Goal: Task Accomplishment & Management: Use online tool/utility

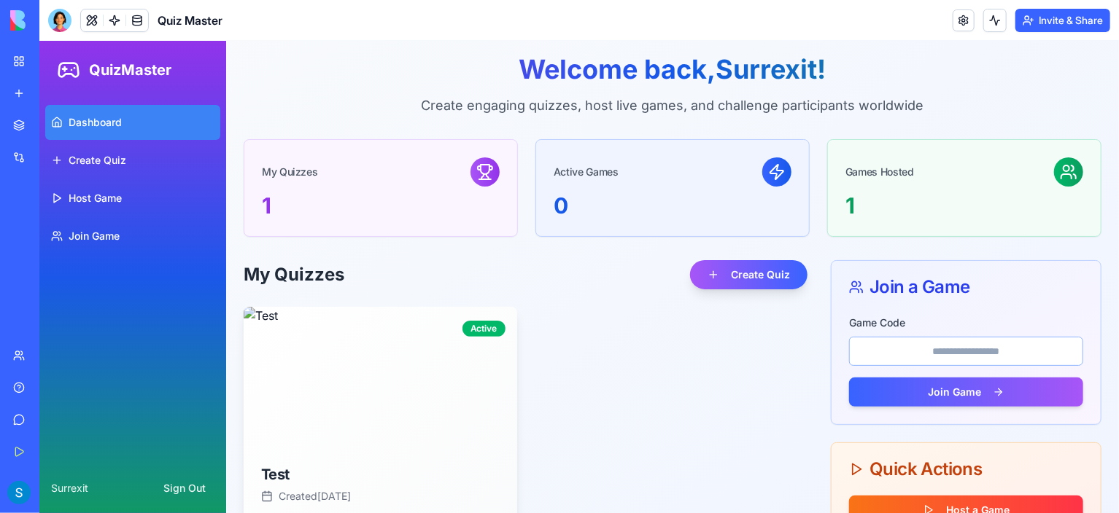
scroll to position [10, 0]
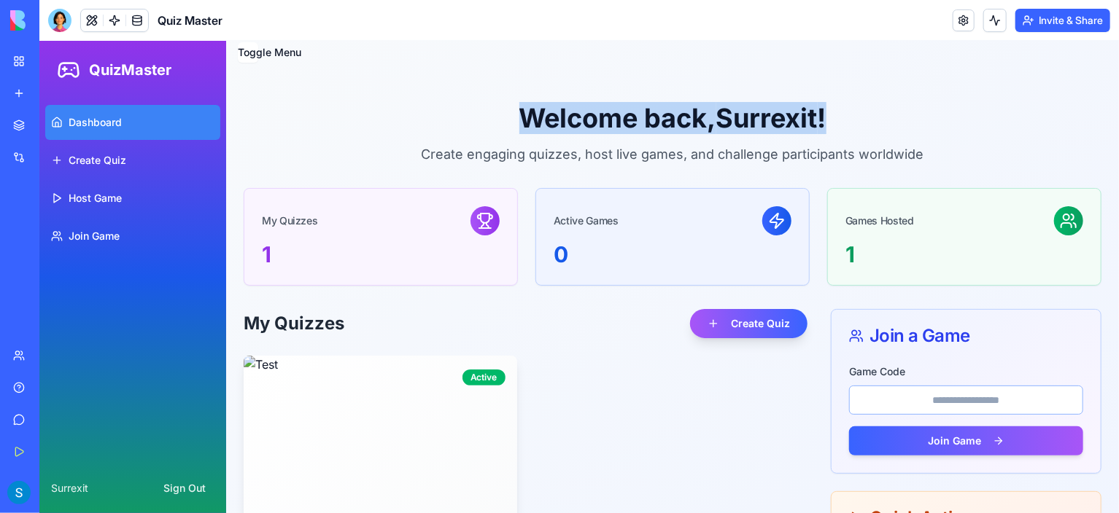
drag, startPoint x: 386, startPoint y: 106, endPoint x: 822, endPoint y: 120, distance: 435.6
click at [822, 120] on h1 "Welcome back, Surrexit !" at bounding box center [672, 117] width 858 height 29
click at [960, 120] on h1 "Welcome back, Surrexit !" at bounding box center [672, 117] width 858 height 29
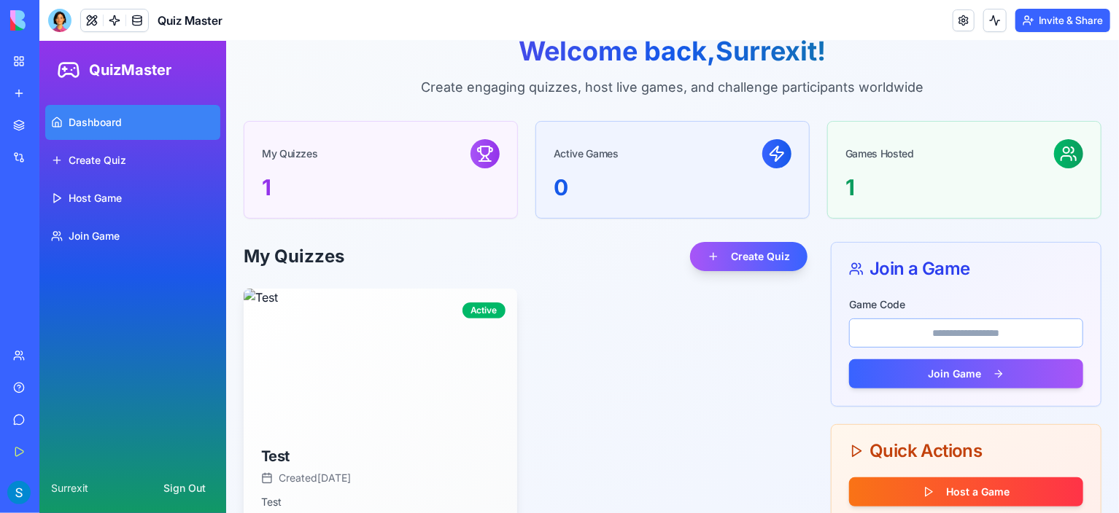
scroll to position [83, 0]
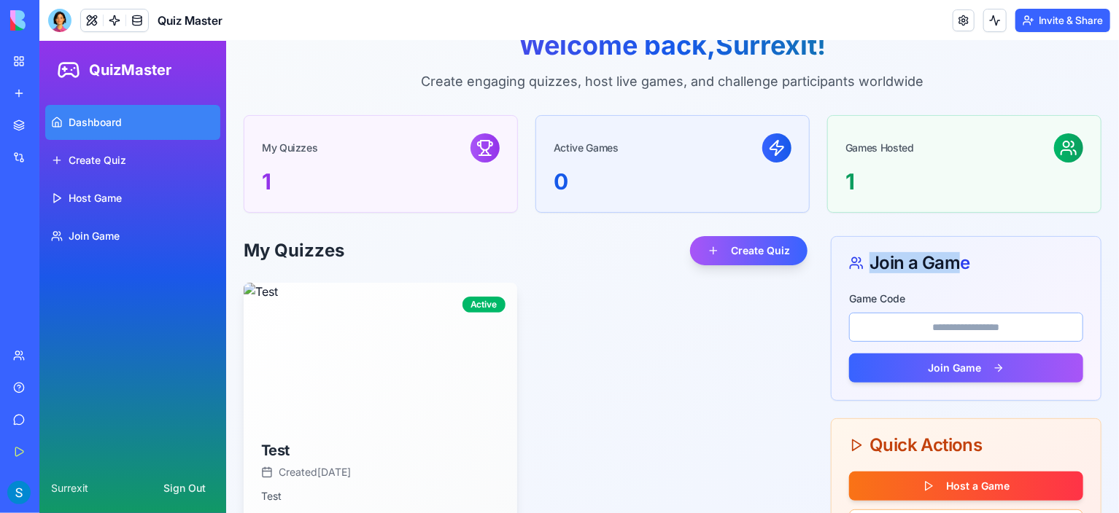
drag, startPoint x: 858, startPoint y: 268, endPoint x: 948, endPoint y: 257, distance: 91.0
click at [948, 257] on div "Join a Game" at bounding box center [965, 263] width 234 height 18
click at [961, 295] on div "Game Code" at bounding box center [965, 315] width 234 height 53
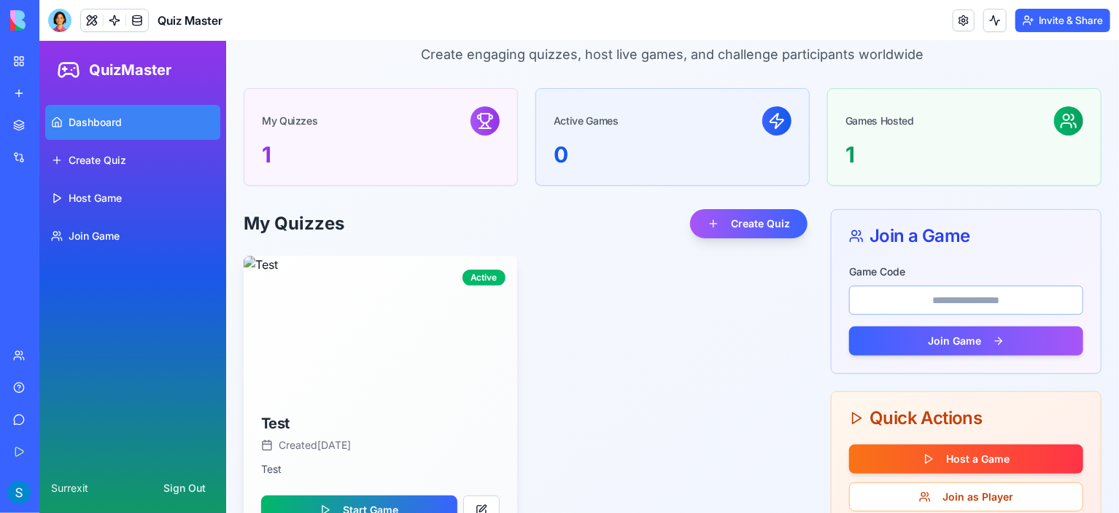
scroll to position [156, 0]
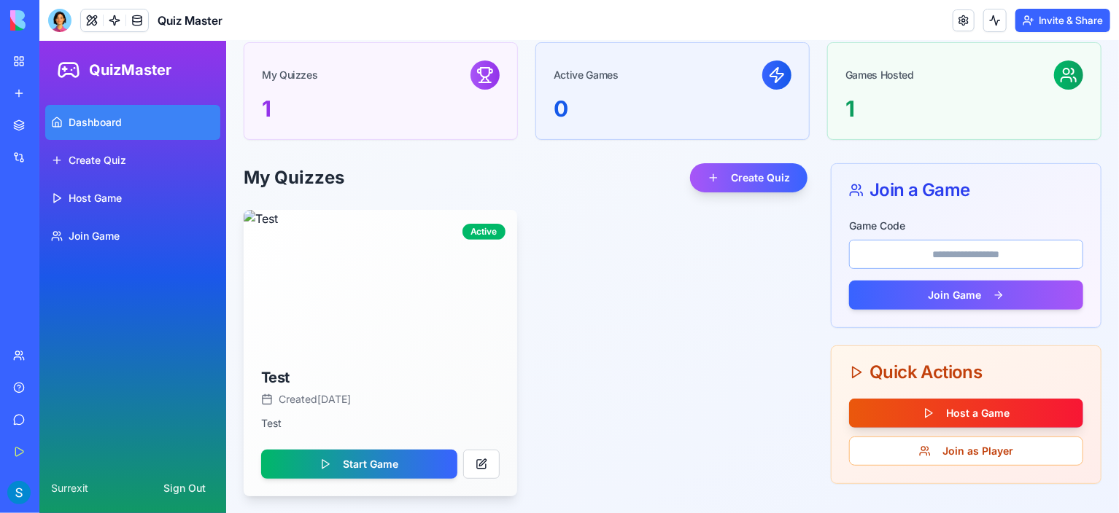
click at [957, 411] on button "Host a Game" at bounding box center [965, 412] width 234 height 29
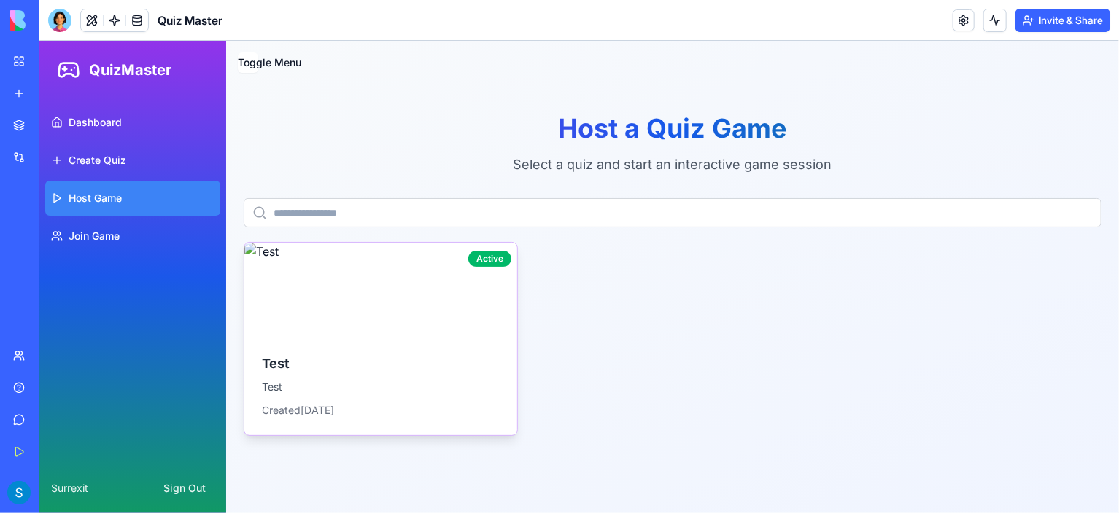
click at [382, 286] on img at bounding box center [380, 288] width 273 height 93
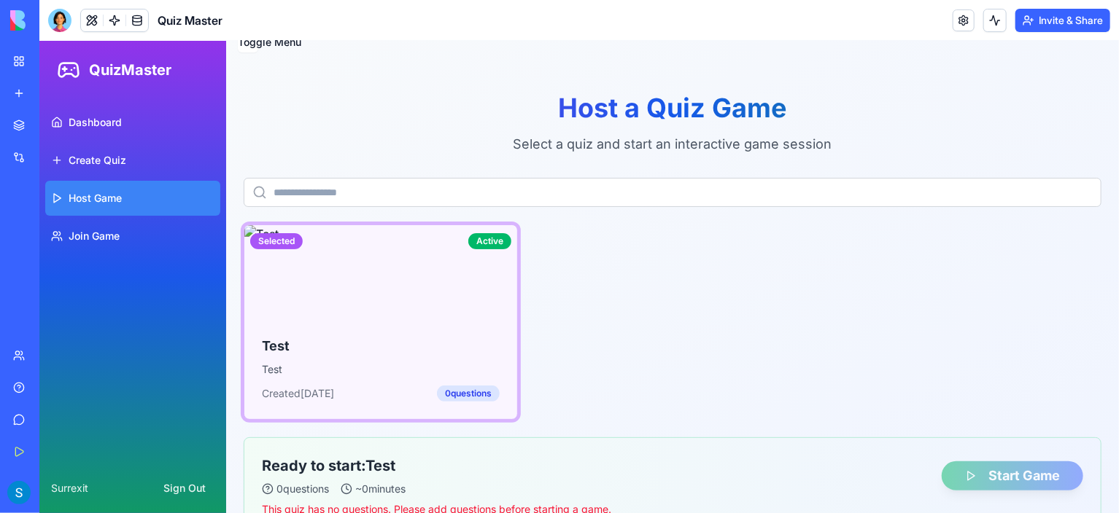
scroll to position [38, 0]
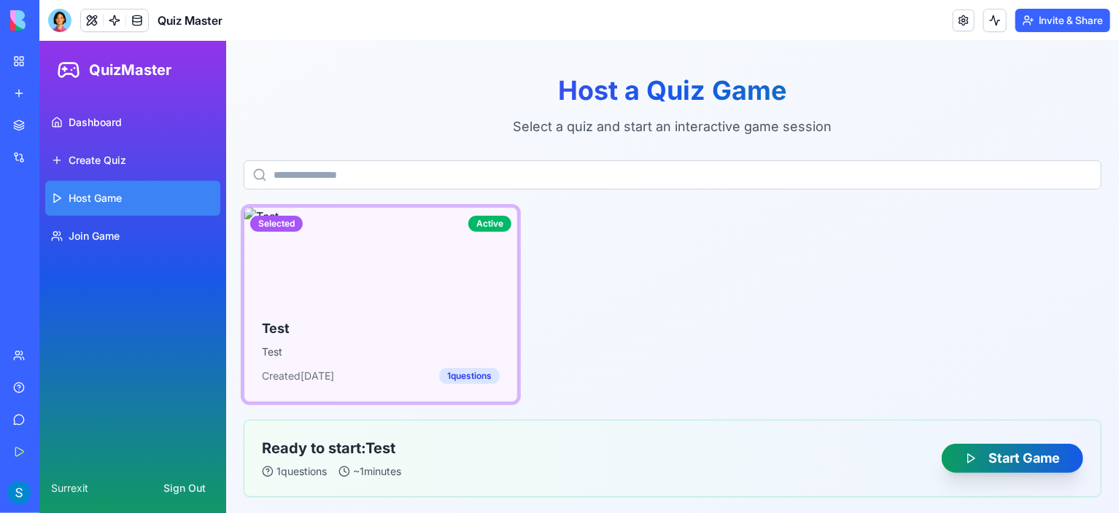
click at [1072, 454] on button "Start Game" at bounding box center [1011, 457] width 141 height 29
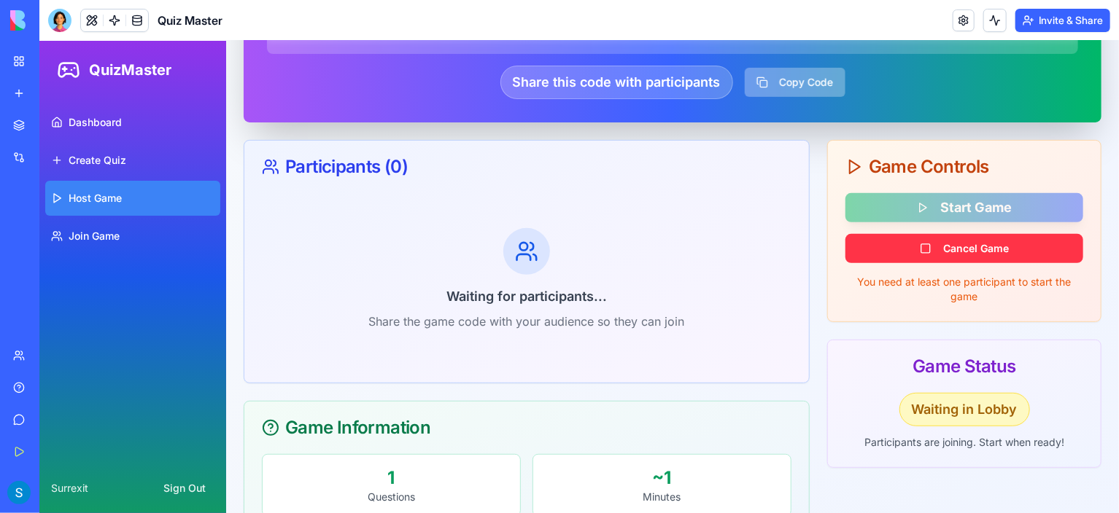
scroll to position [114, 0]
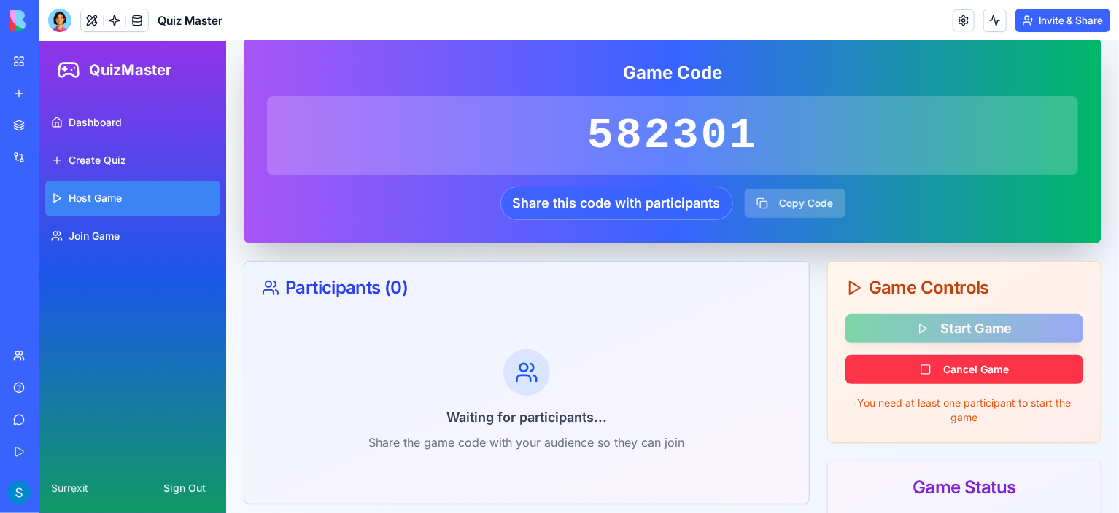
click at [649, 196] on div "Share this code with participants" at bounding box center [616, 203] width 233 height 34
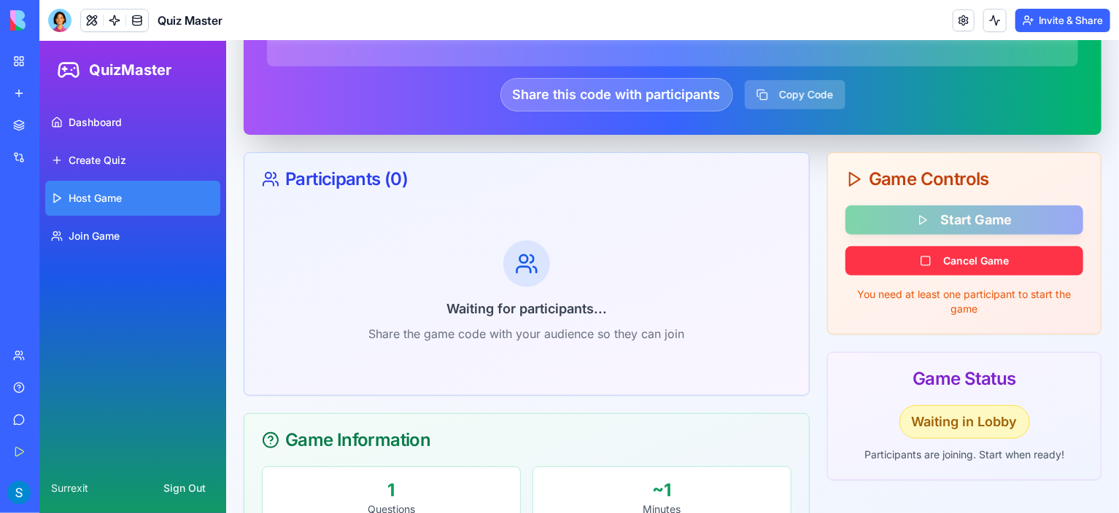
scroll to position [333, 0]
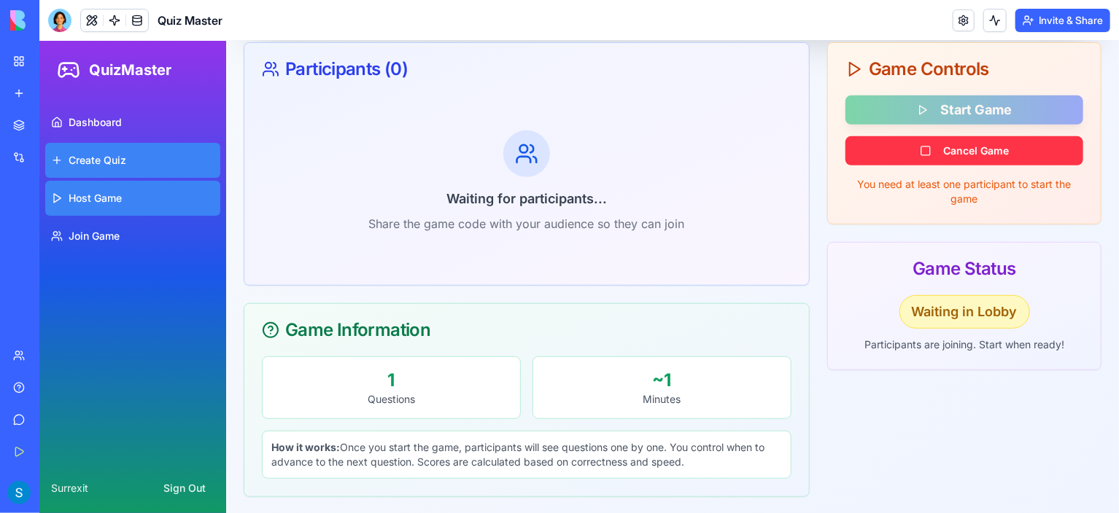
click at [124, 170] on link "Create Quiz" at bounding box center [131, 159] width 175 height 35
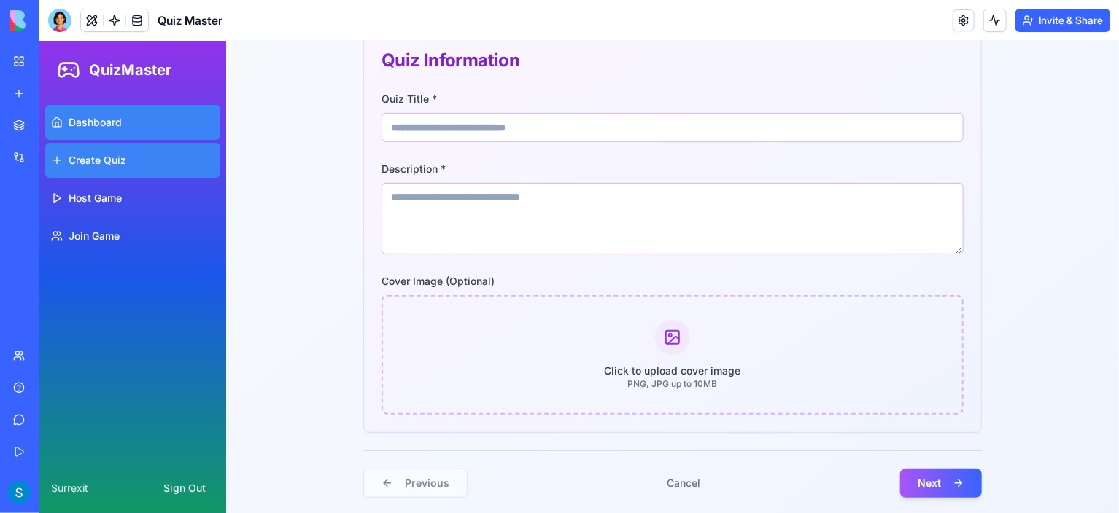
click at [174, 126] on link "Dashboard" at bounding box center [131, 121] width 175 height 35
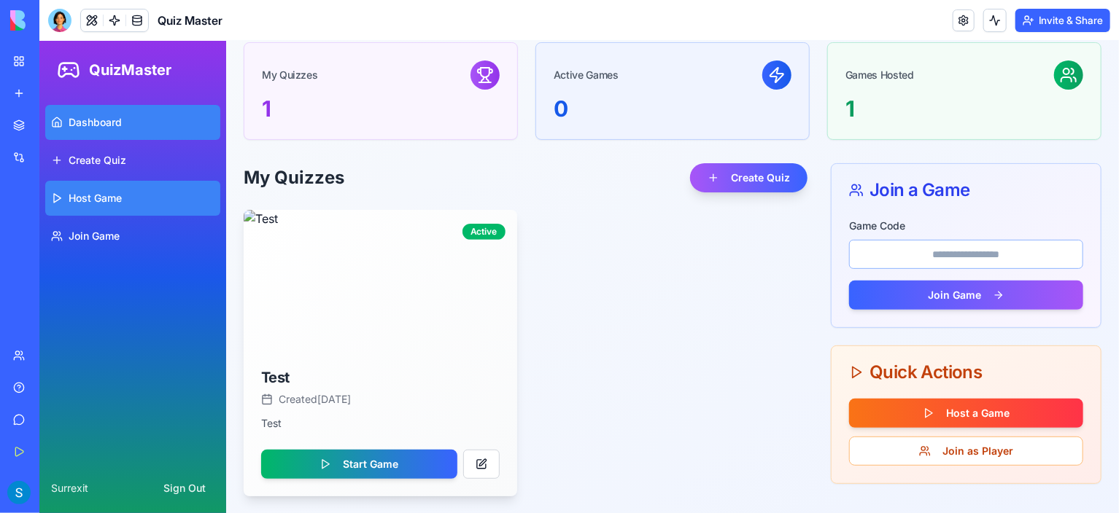
click at [149, 201] on link "Host Game" at bounding box center [131, 197] width 175 height 35
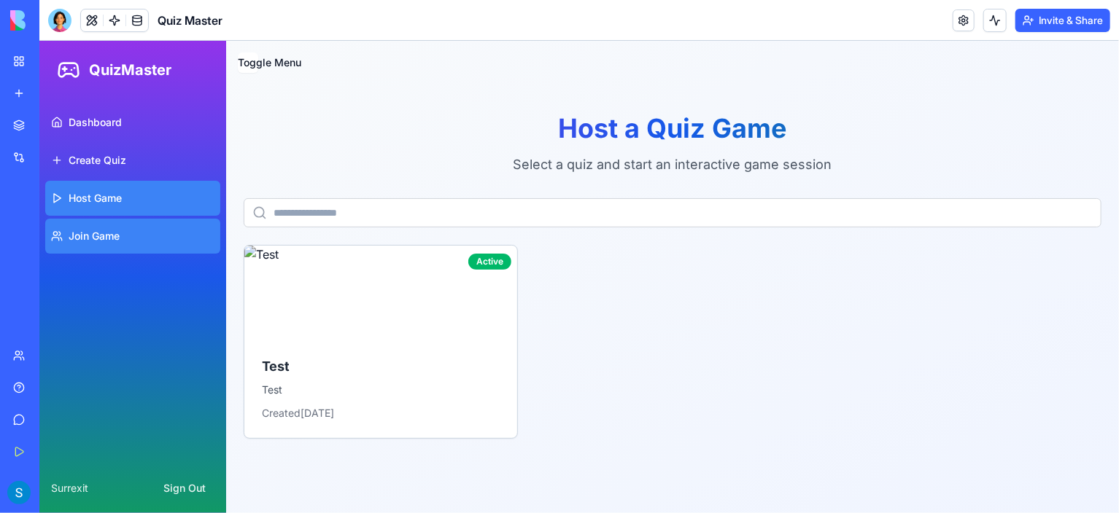
click at [144, 244] on link "Join Game" at bounding box center [131, 235] width 175 height 35
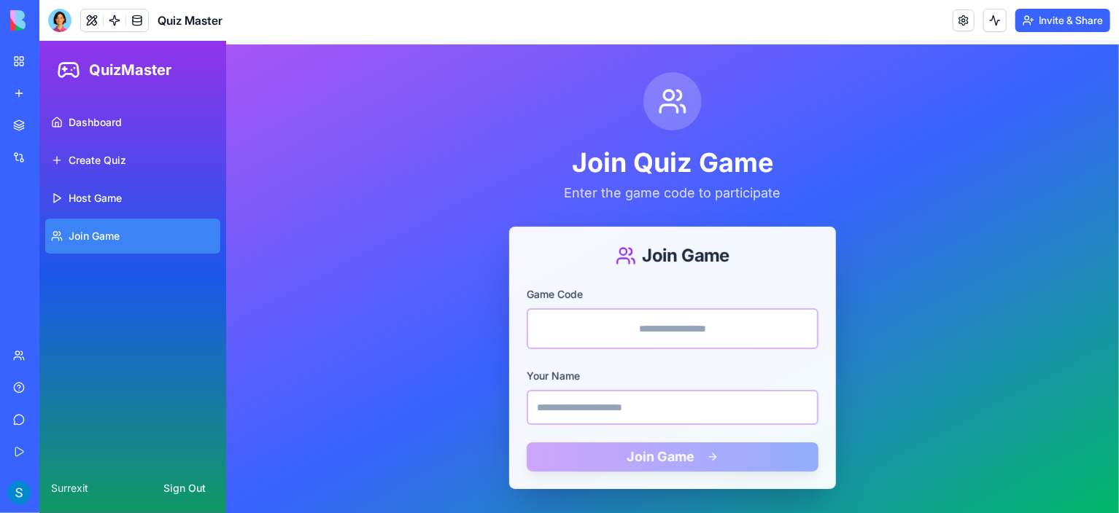
scroll to position [55, 0]
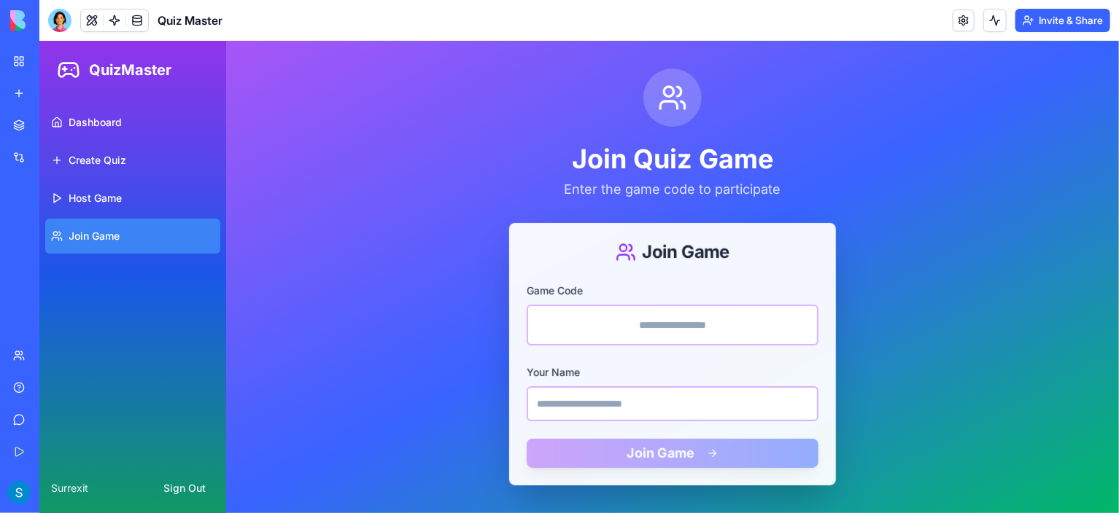
click at [127, 90] on div "QuizMaster" at bounding box center [132, 69] width 187 height 58
click at [129, 93] on div "QuizMaster" at bounding box center [132, 69] width 187 height 58
click at [131, 102] on div "Dashboard Create Quiz Host Game Join Game" at bounding box center [132, 178] width 187 height 160
click at [133, 105] on div "Dashboard Create Quiz Host Game Join Game" at bounding box center [132, 178] width 187 height 160
click at [133, 110] on link "Dashboard" at bounding box center [131, 121] width 175 height 35
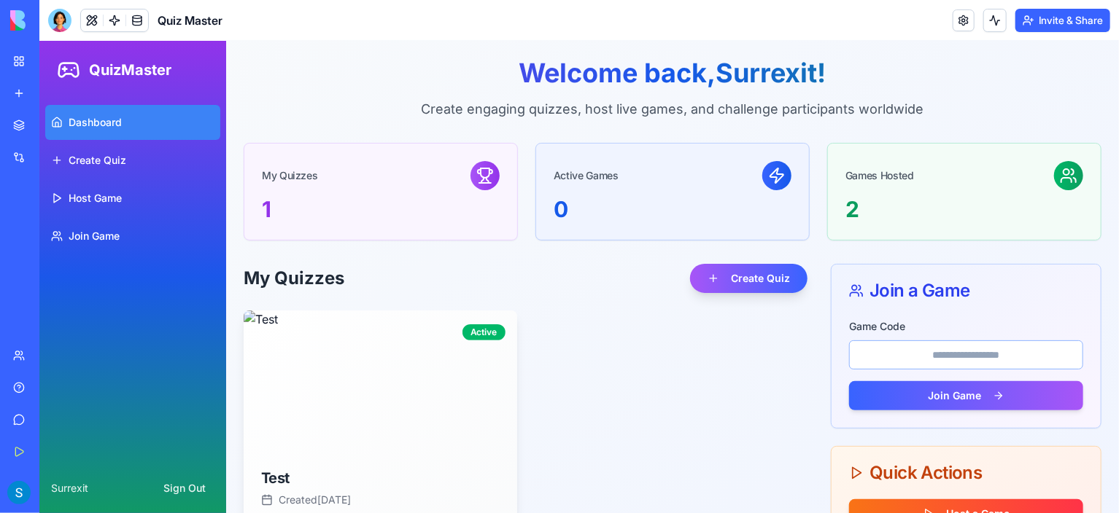
click at [1056, 27] on button "Invite & Share" at bounding box center [1062, 20] width 95 height 23
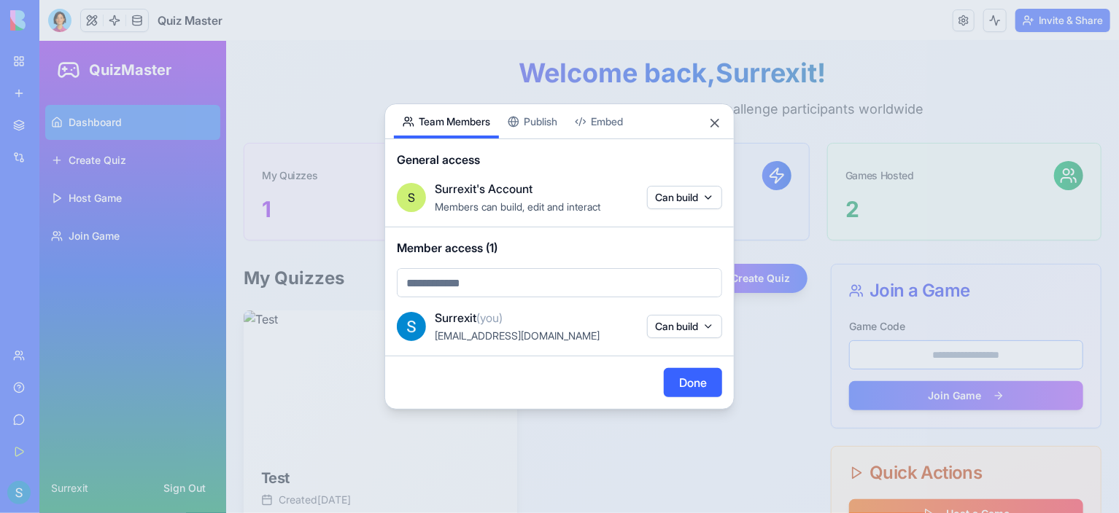
click at [535, 120] on div "Share App Team Members Publish Embed General access S Surrexit's Account Member…" at bounding box center [559, 257] width 350 height 306
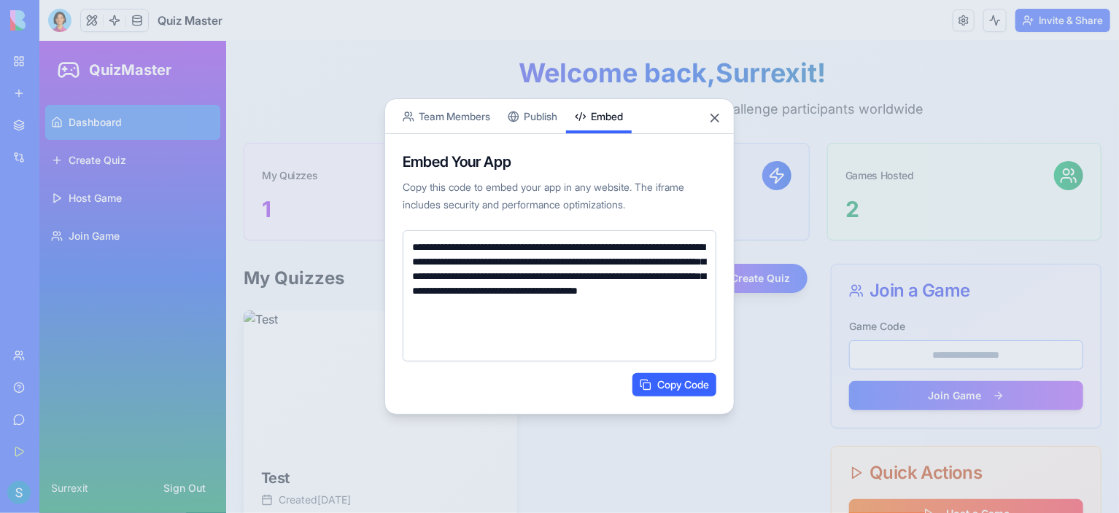
drag, startPoint x: 606, startPoint y: 90, endPoint x: 559, endPoint y: 145, distance: 72.9
click at [573, 128] on button "Embed" at bounding box center [599, 116] width 66 height 34
click at [521, 120] on div "**********" at bounding box center [559, 256] width 350 height 316
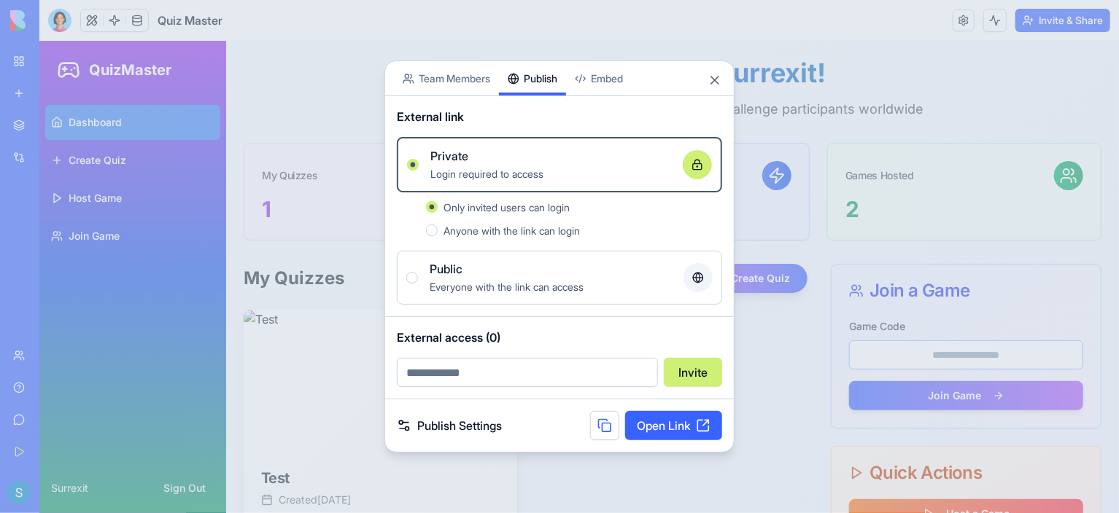
click at [327, 138] on div at bounding box center [559, 256] width 1119 height 513
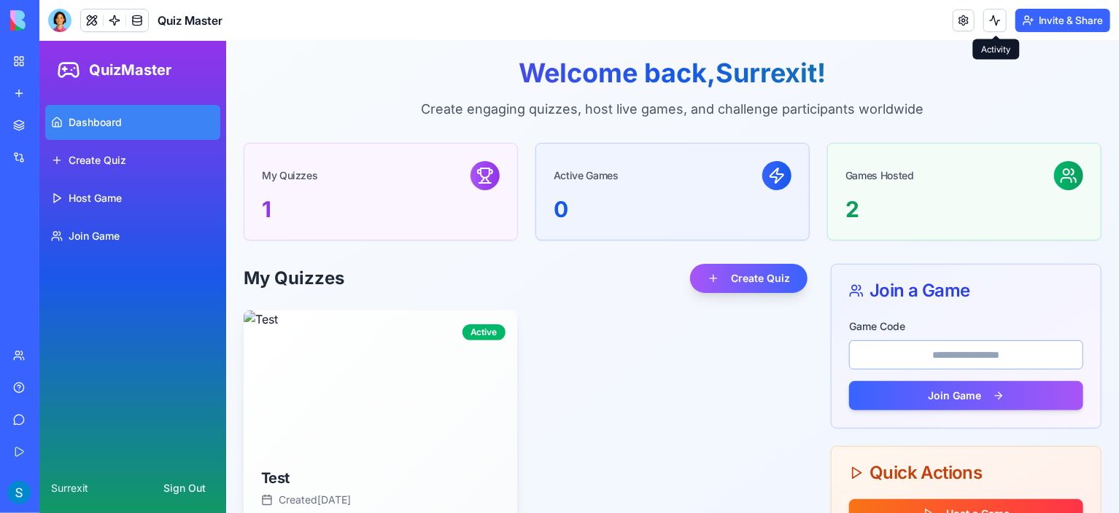
click at [1003, 21] on button at bounding box center [994, 20] width 23 height 23
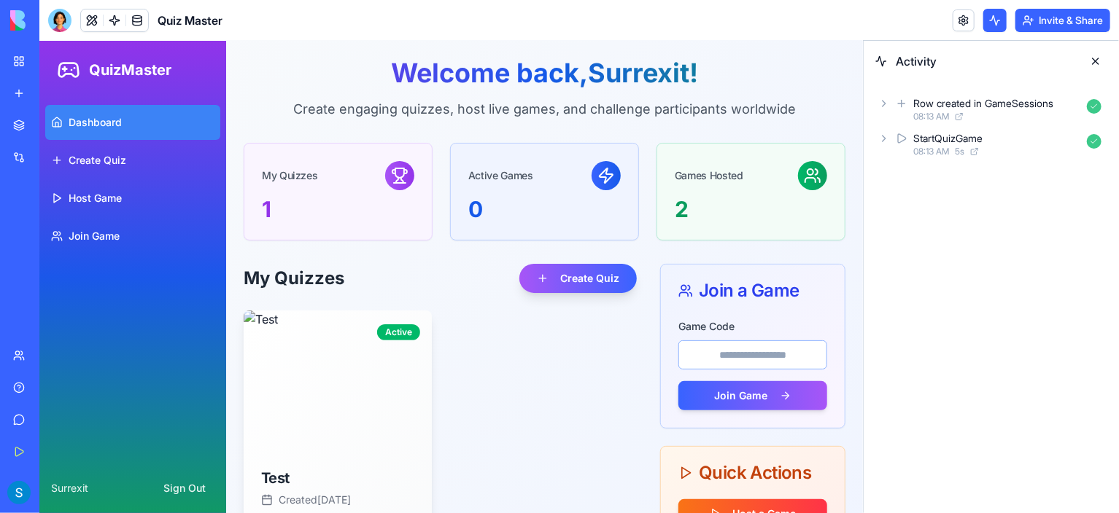
click at [994, 30] on button at bounding box center [994, 20] width 23 height 23
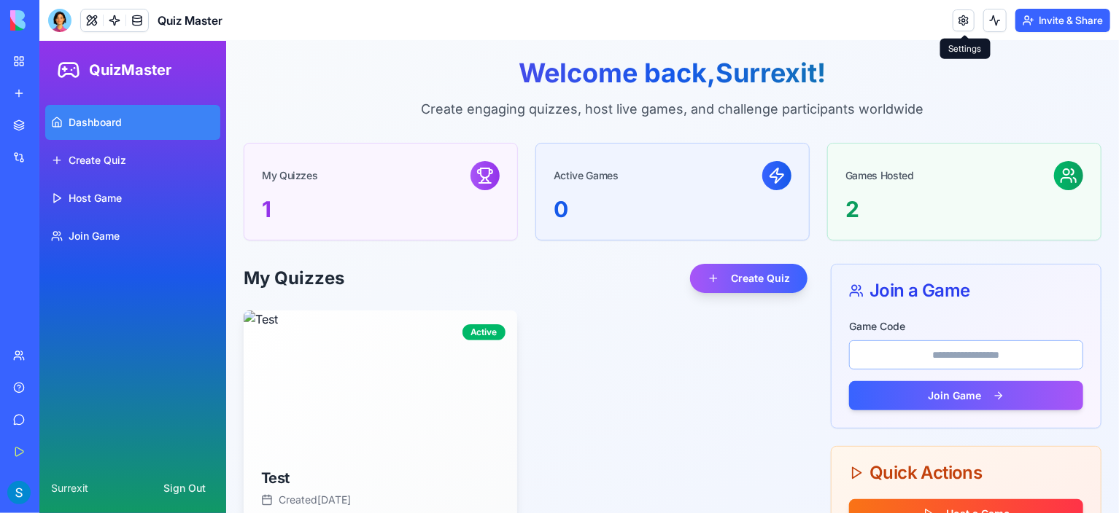
click at [965, 24] on link at bounding box center [963, 20] width 22 height 22
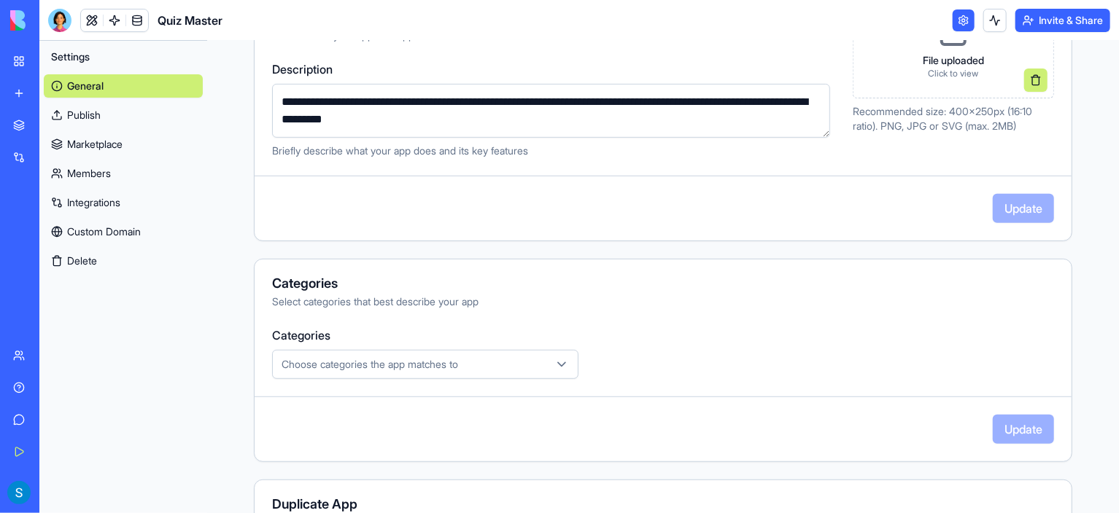
scroll to position [365, 0]
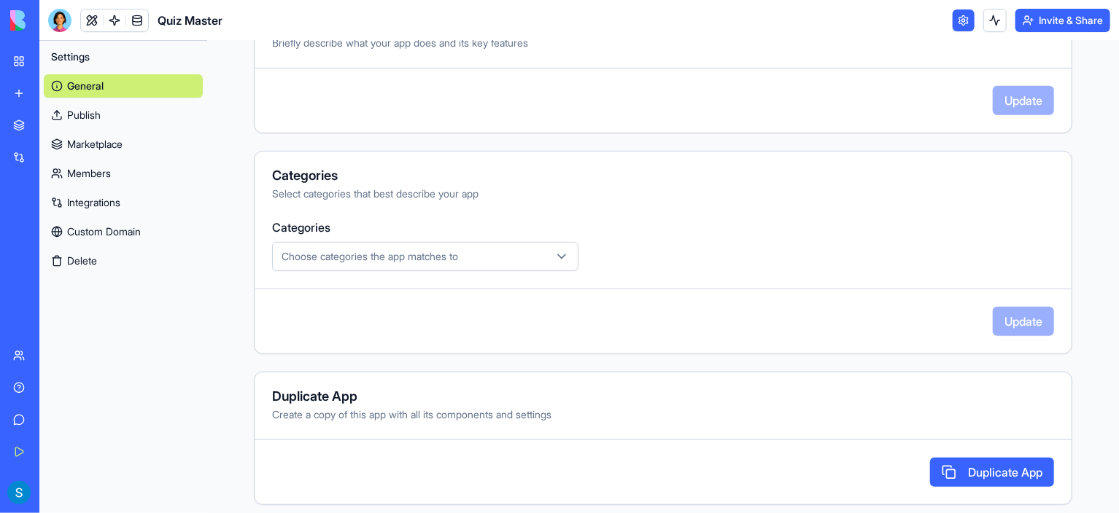
click at [136, 110] on link "Publish" at bounding box center [123, 115] width 159 height 23
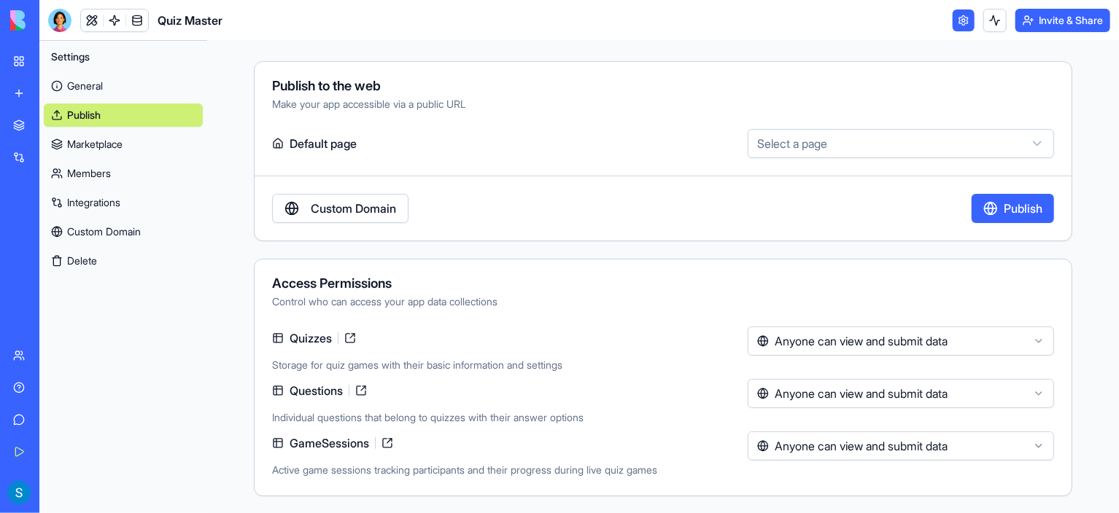
click at [895, 152] on html "**********" at bounding box center [559, 256] width 1119 height 513
click at [892, 139] on html "**********" at bounding box center [559, 256] width 1119 height 513
click at [119, 145] on link "Marketplace" at bounding box center [123, 144] width 159 height 23
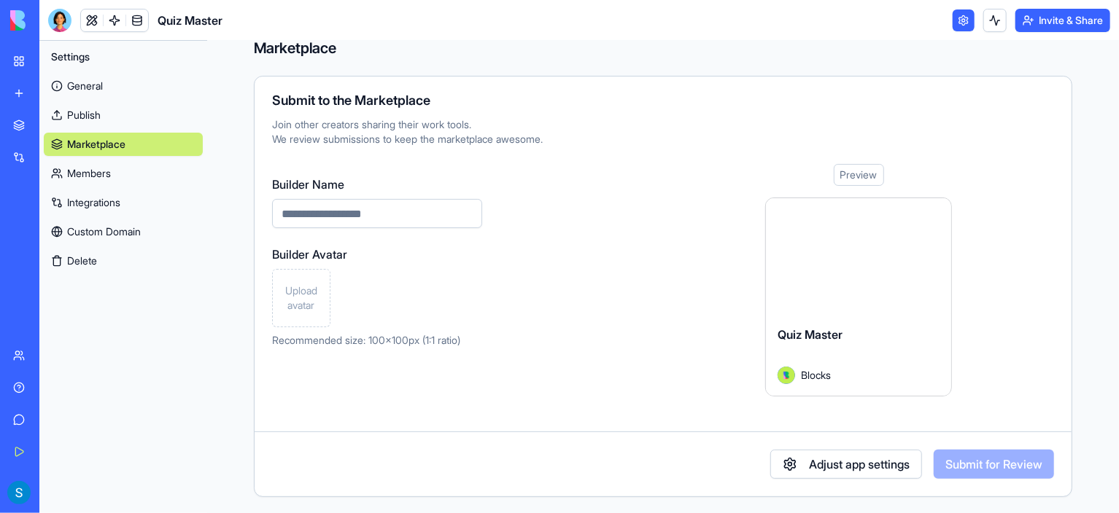
click at [146, 182] on link "Members" at bounding box center [123, 173] width 159 height 23
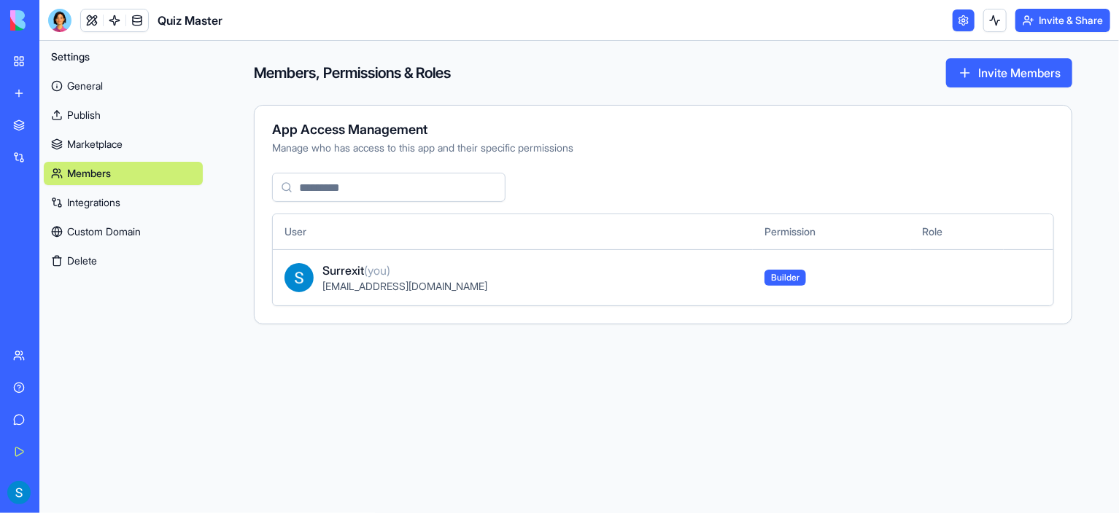
click at [152, 202] on link "Integrations" at bounding box center [123, 202] width 159 height 23
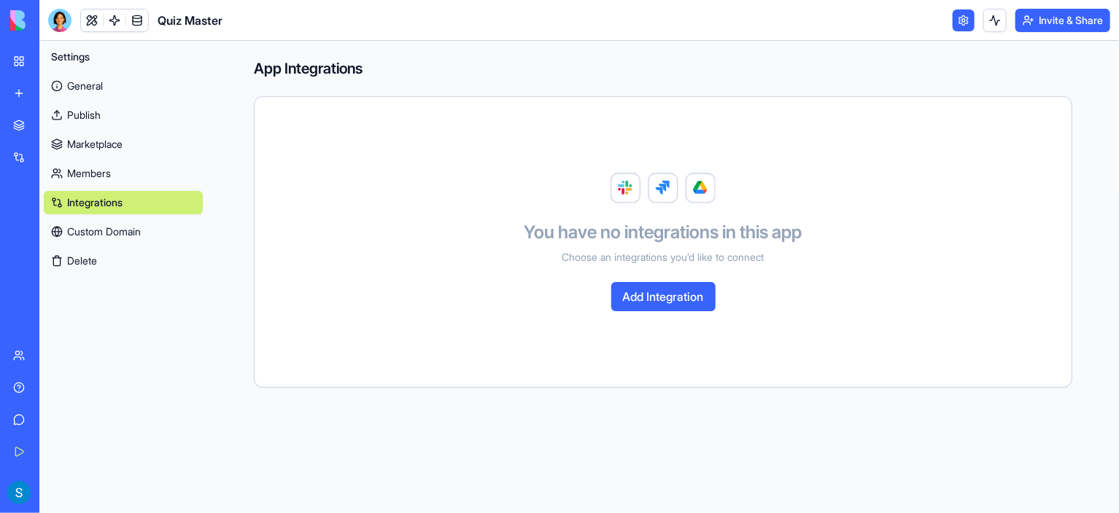
click at [152, 228] on link "Custom Domain" at bounding box center [123, 231] width 159 height 23
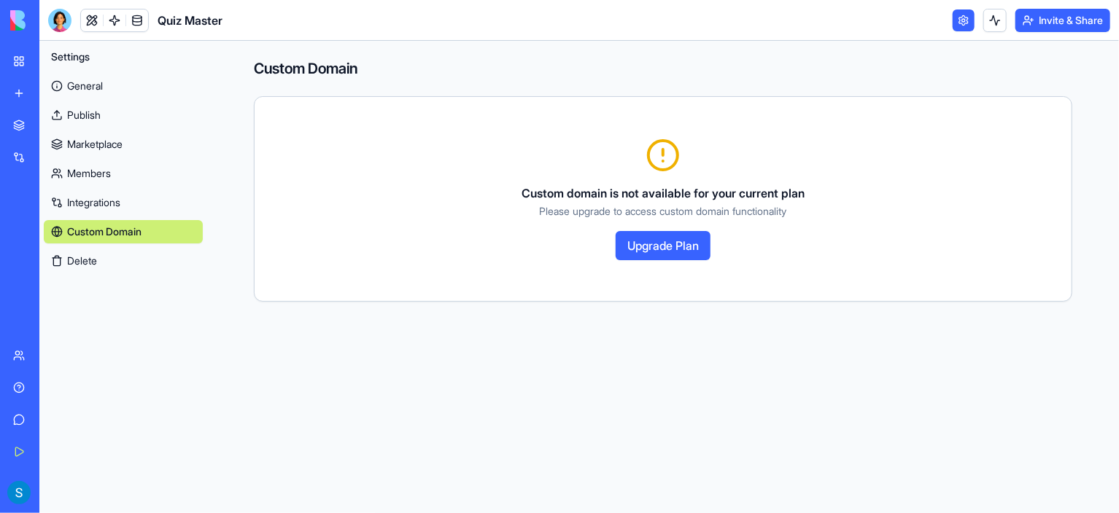
click at [965, 21] on link at bounding box center [963, 20] width 22 height 22
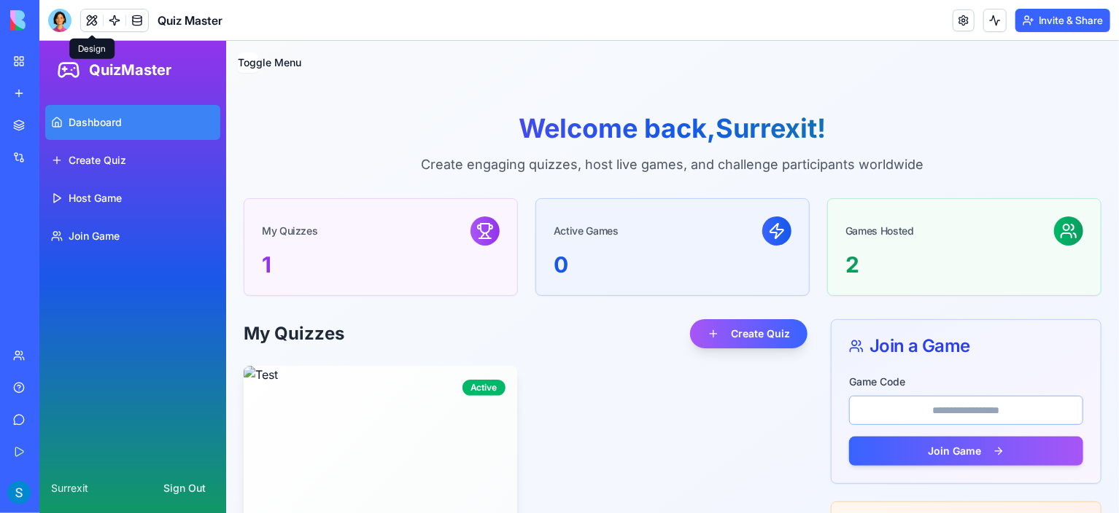
click at [101, 26] on button at bounding box center [92, 20] width 22 height 22
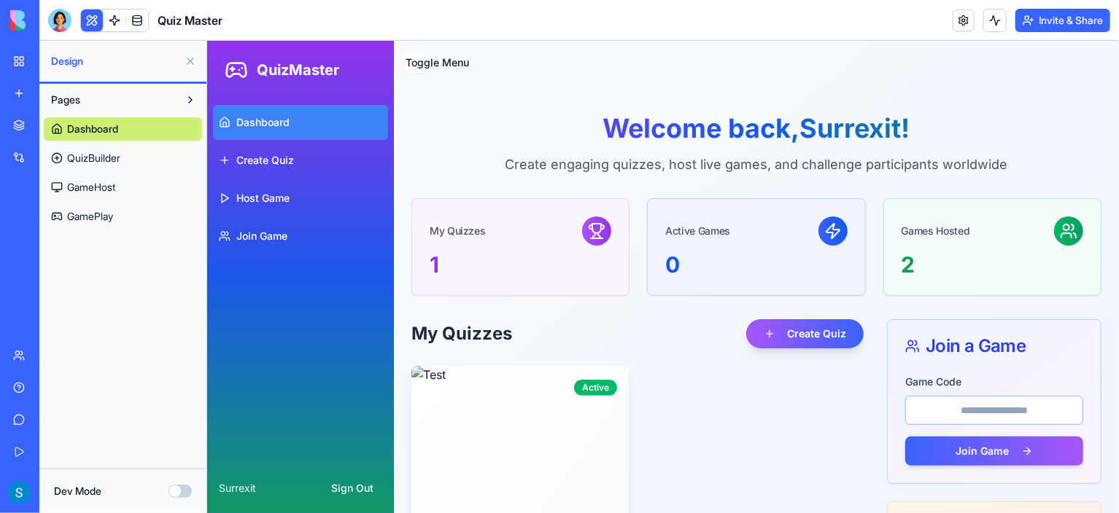
click at [130, 161] on link "QuizBuilder" at bounding box center [123, 158] width 158 height 23
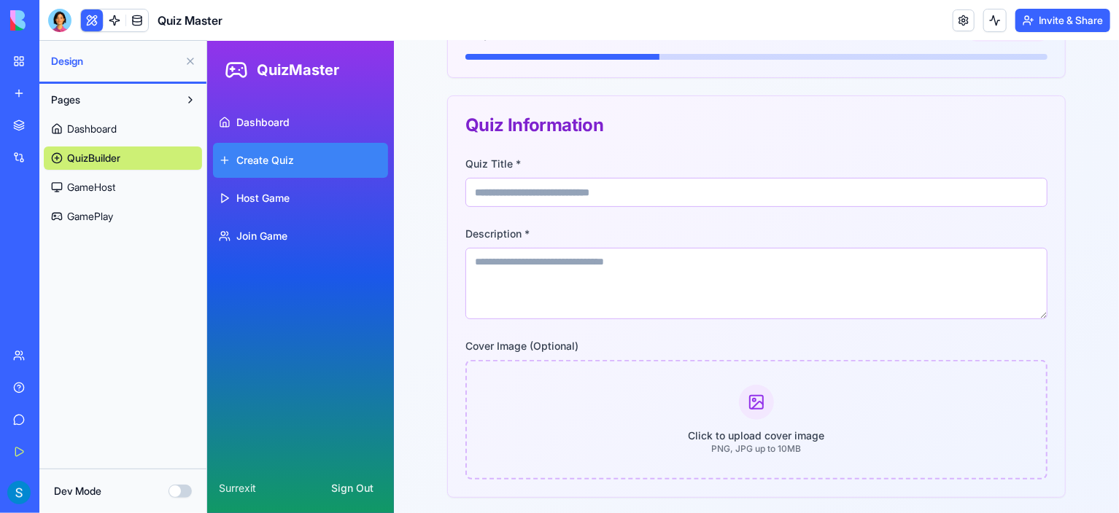
scroll to position [219, 0]
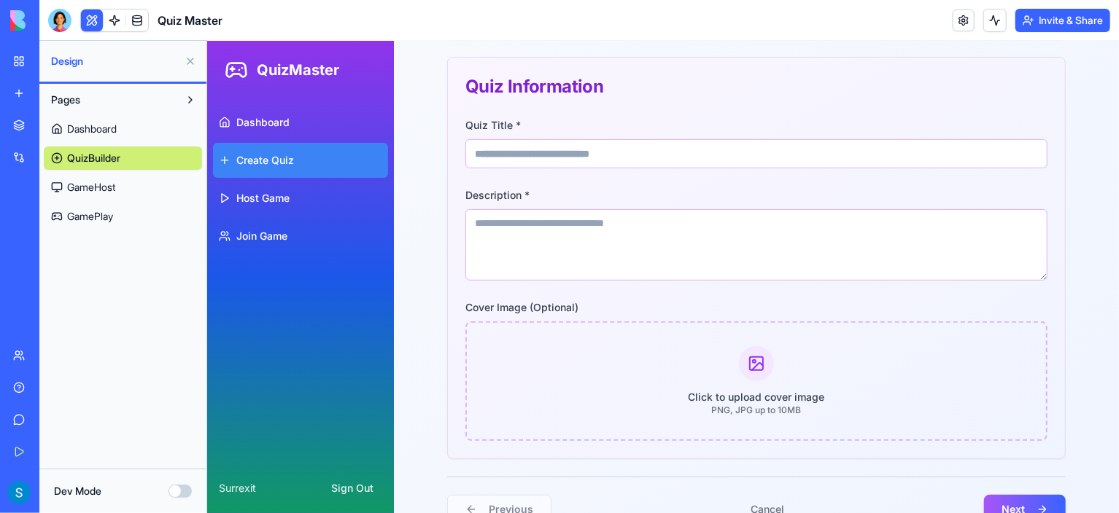
click at [72, 186] on span "GameHost" at bounding box center [91, 187] width 48 height 15
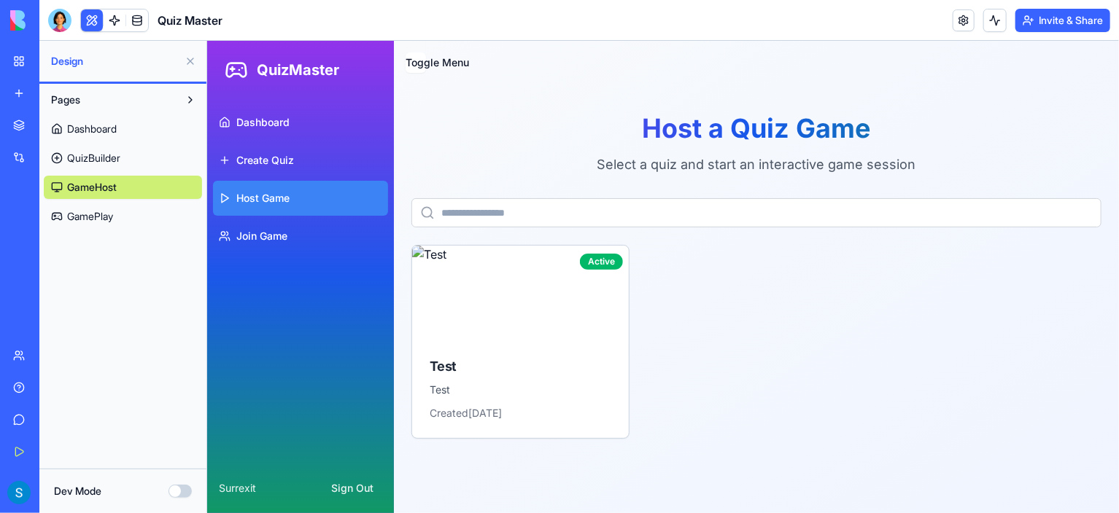
click at [88, 203] on div "Dashboard QuizBuilder GameHost GamePlay" at bounding box center [123, 170] width 158 height 117
click at [91, 215] on span "GamePlay" at bounding box center [90, 216] width 46 height 15
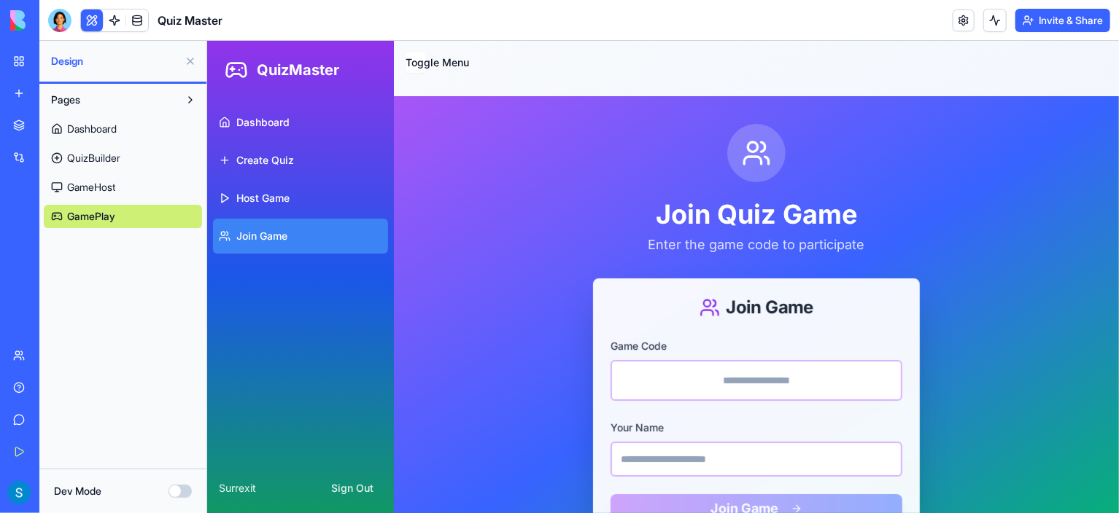
click at [186, 94] on button at bounding box center [190, 99] width 23 height 23
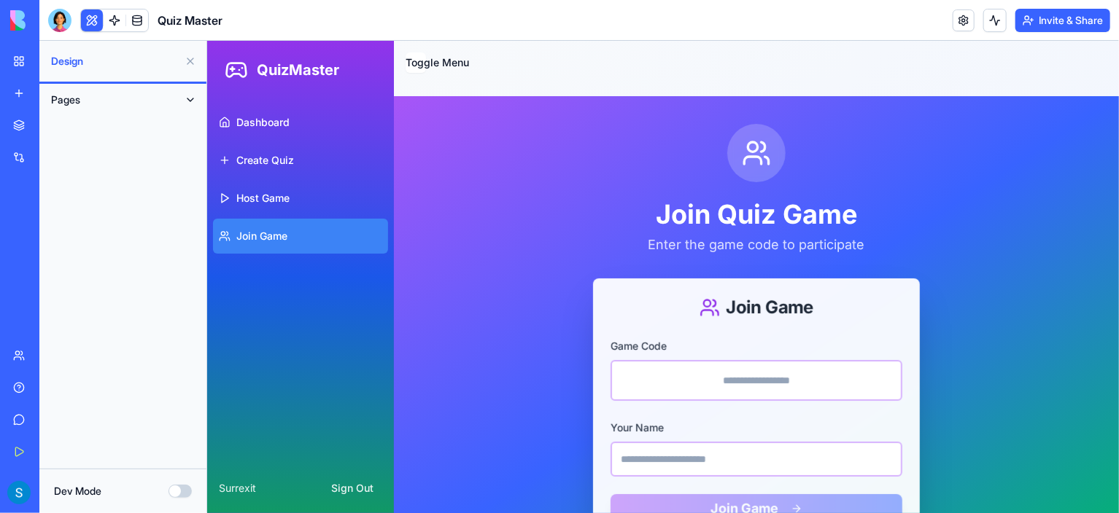
click at [188, 69] on button at bounding box center [190, 61] width 23 height 23
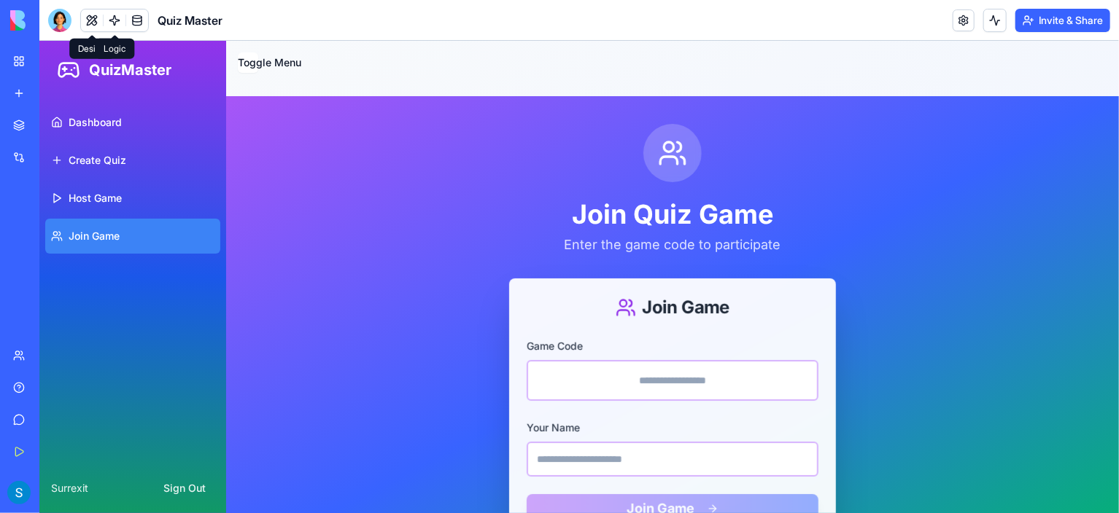
click at [115, 18] on link at bounding box center [115, 20] width 22 height 22
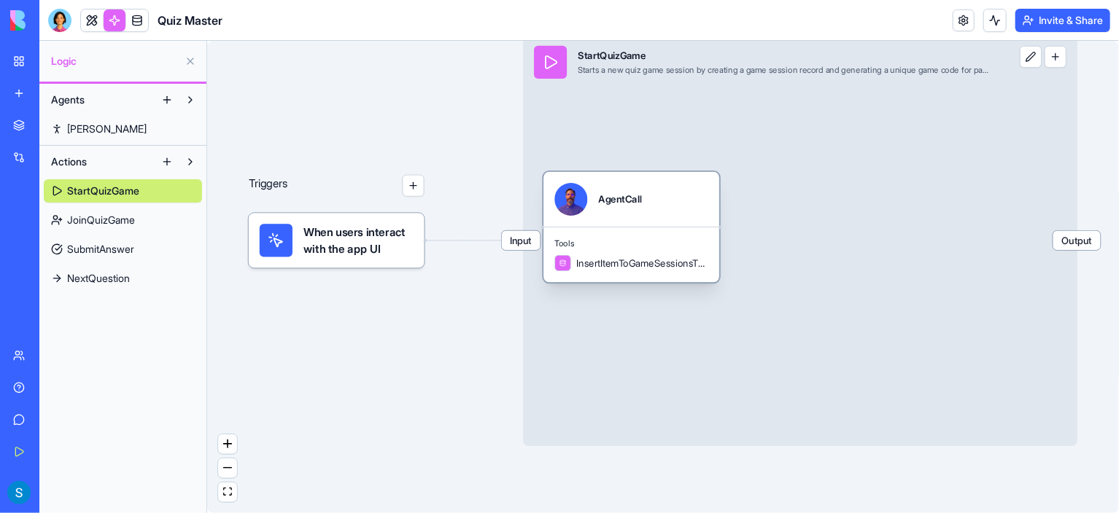
click at [614, 263] on span "InsertItemToGameSessionsTable" at bounding box center [642, 264] width 132 height 14
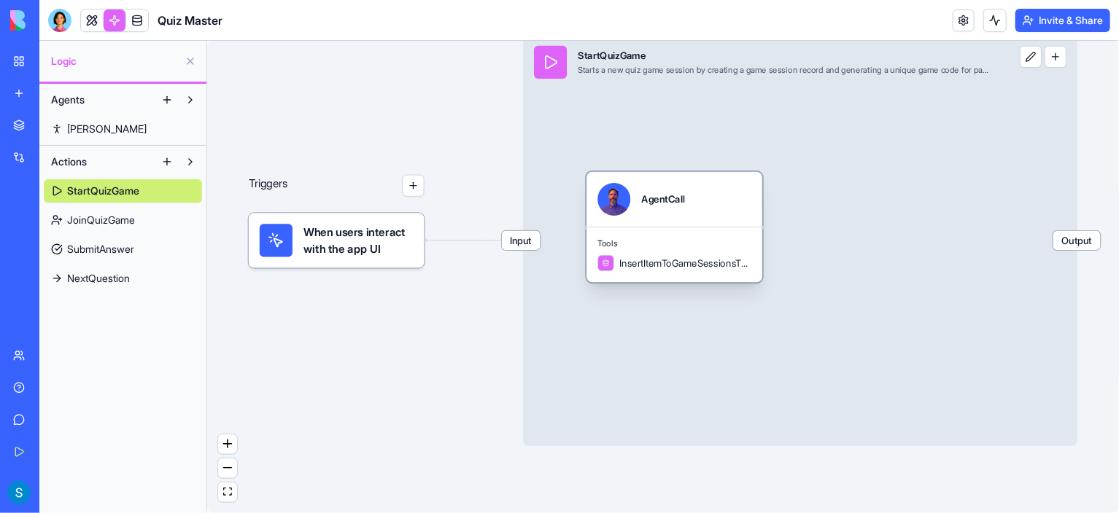
drag, startPoint x: 612, startPoint y: 265, endPoint x: 661, endPoint y: 267, distance: 48.9
click at [661, 267] on span "InsertItemToGameSessionsTable" at bounding box center [685, 264] width 132 height 14
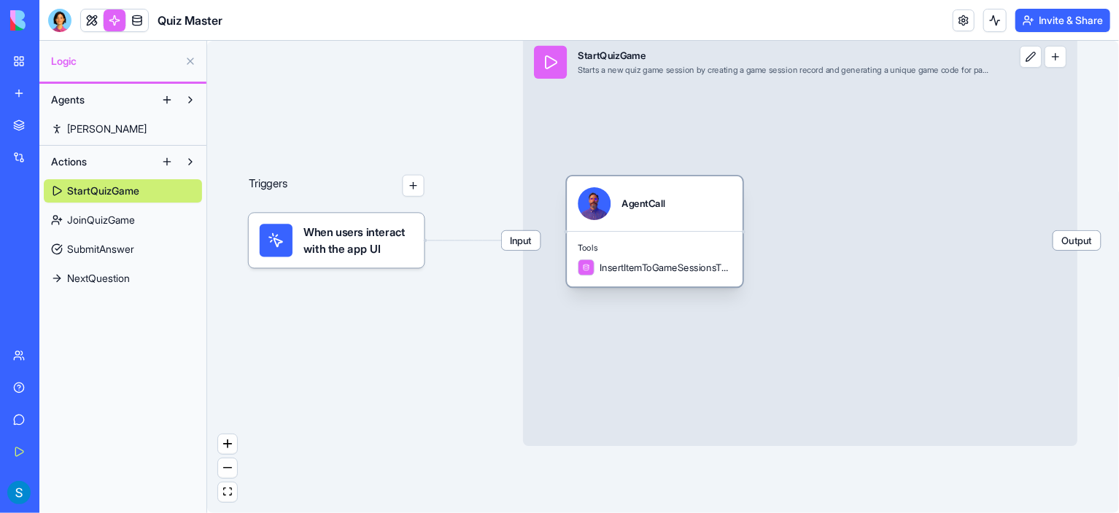
drag, startPoint x: 661, startPoint y: 267, endPoint x: 586, endPoint y: 271, distance: 75.2
click at [586, 271] on div "InsertItemToGameSessionsTable" at bounding box center [655, 268] width 154 height 17
click at [101, 216] on span "JoinQuizGame" at bounding box center [101, 220] width 68 height 15
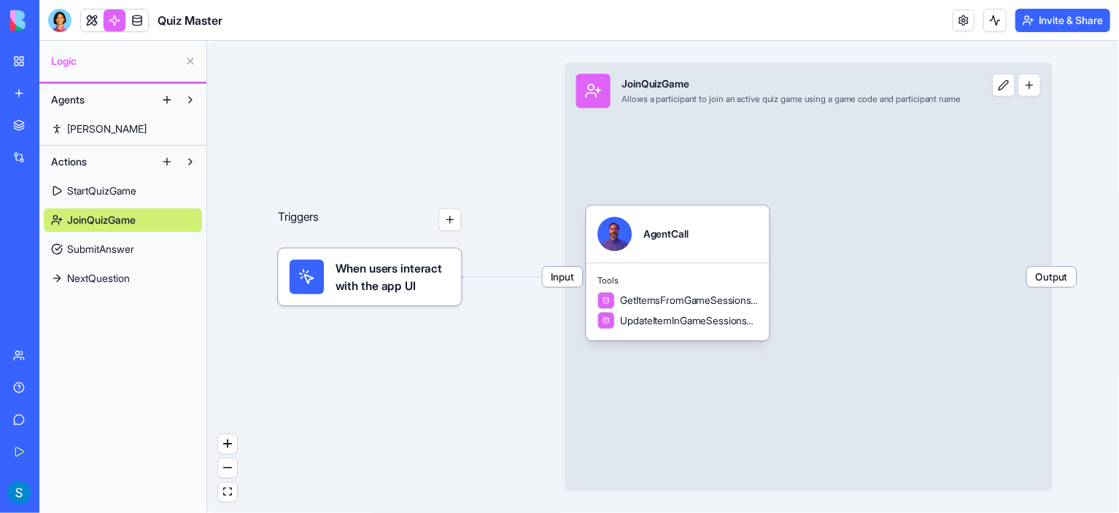
click at [109, 243] on span "SubmitAnswer" at bounding box center [100, 249] width 67 height 15
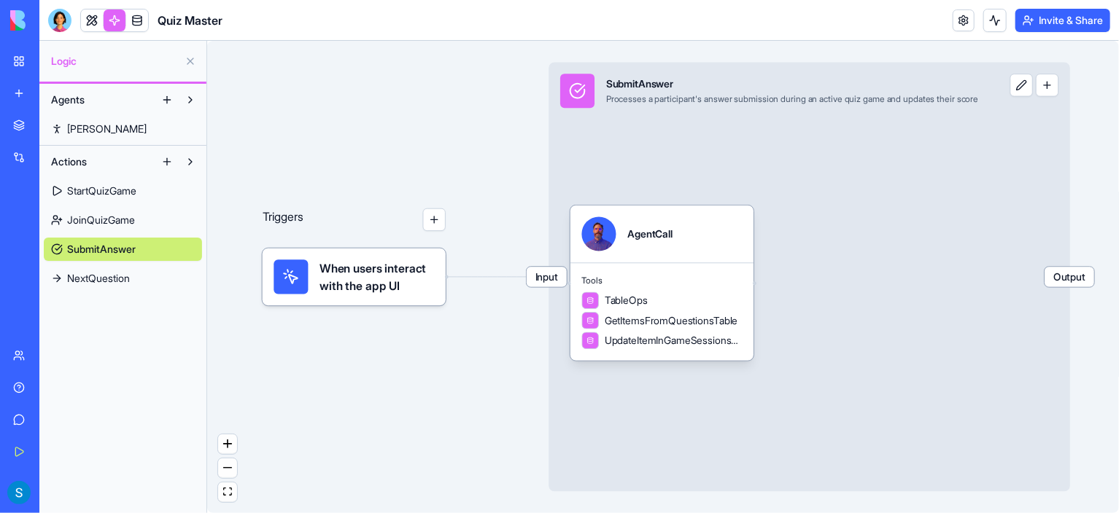
click at [112, 266] on div "StartQuizGame JoinQuizGame SubmitAnswer NextQuestion" at bounding box center [123, 232] width 158 height 117
click at [110, 269] on link "NextQuestion" at bounding box center [123, 278] width 158 height 23
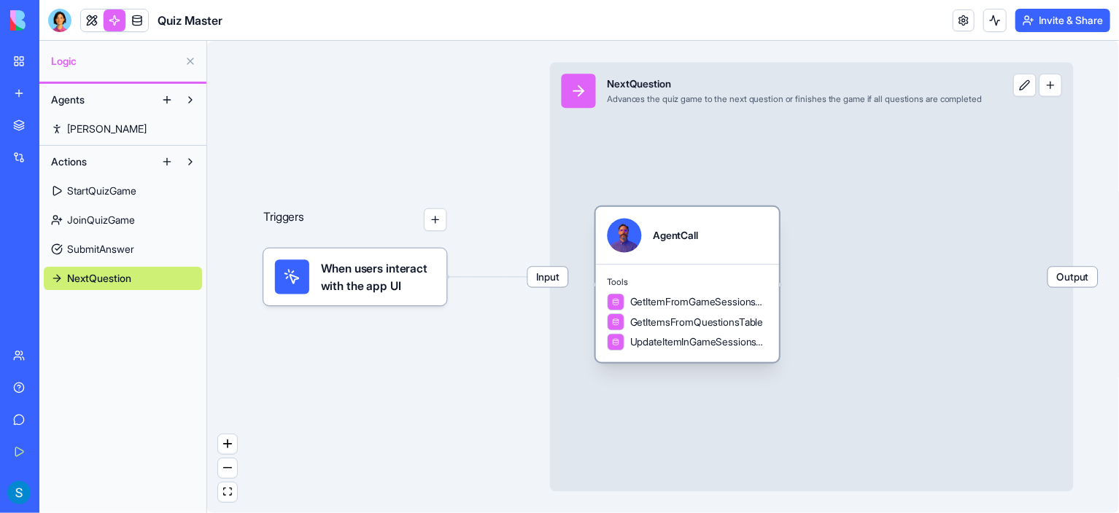
click at [586, 313] on div "Triggers When users interact with the app UI Input NextQuestion Advances the qu…" at bounding box center [997, 294] width 895 height 464
click at [613, 306] on icon at bounding box center [615, 303] width 7 height 18
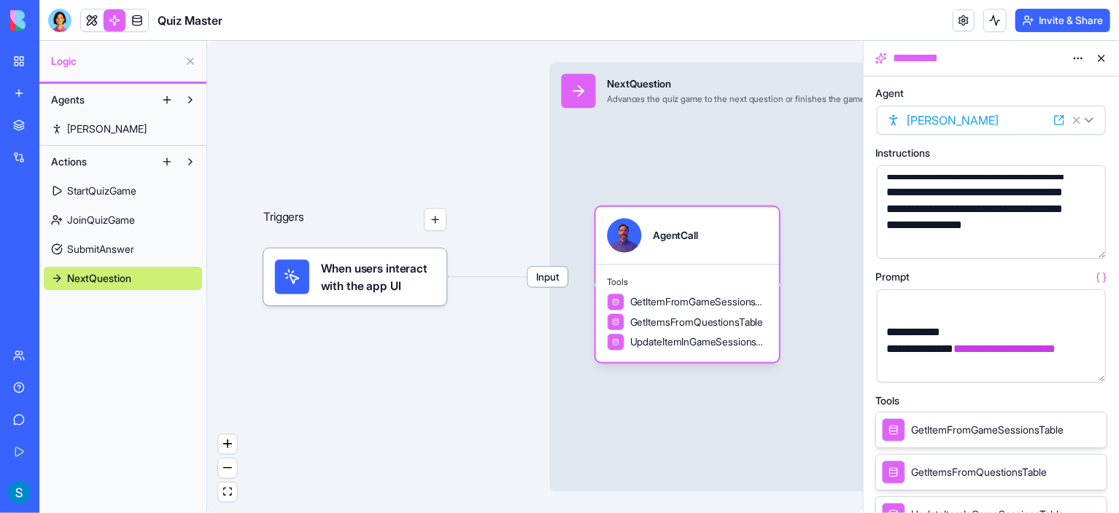
scroll to position [366, 0]
click at [941, 427] on span "GetItemFromGameSessionsTable" at bounding box center [987, 430] width 152 height 15
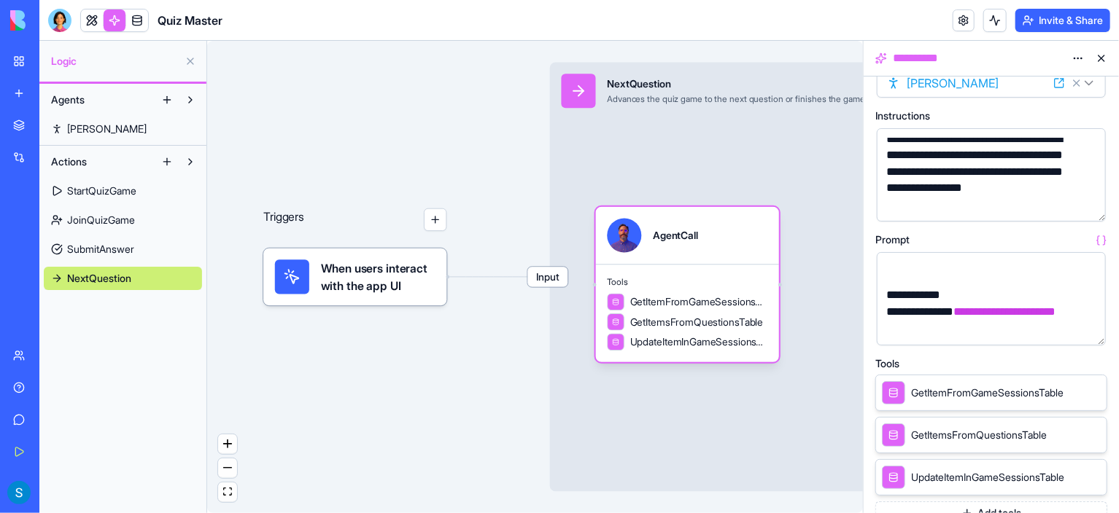
scroll to position [0, 0]
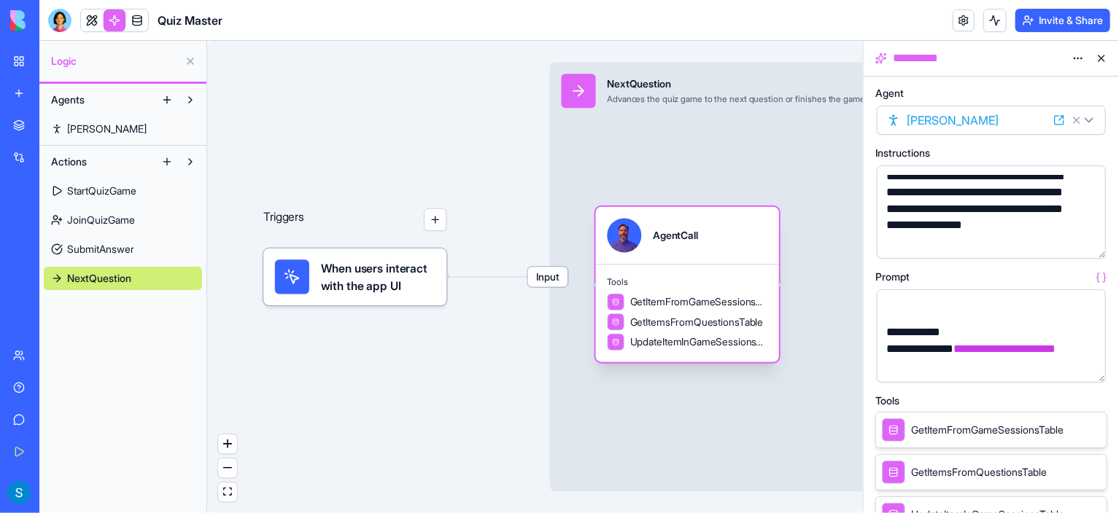
click at [677, 326] on span "GetItemsFromQuestionsTable" at bounding box center [696, 322] width 133 height 15
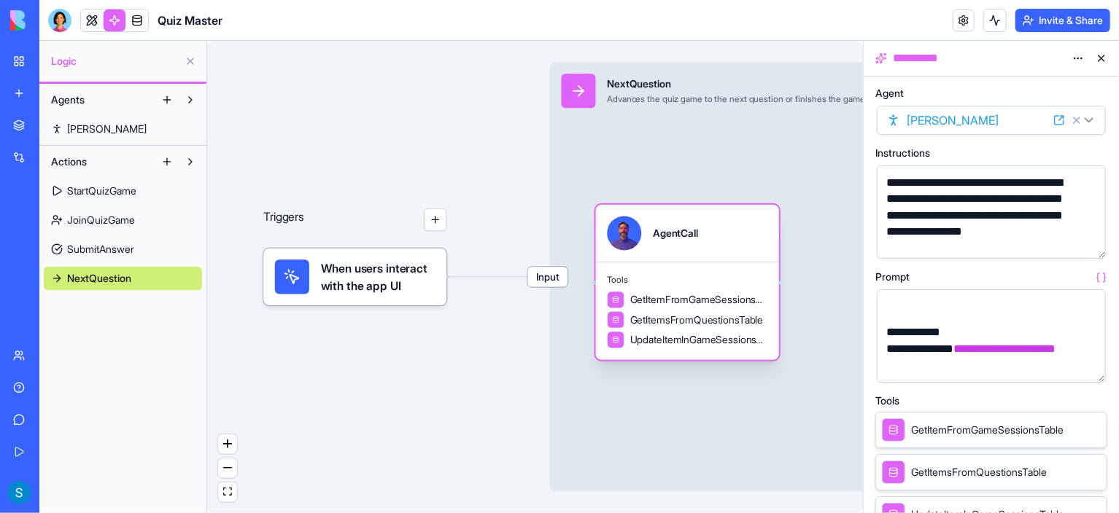
drag, startPoint x: 664, startPoint y: 292, endPoint x: 637, endPoint y: 289, distance: 26.4
click at [637, 292] on div "GetItemFromGameSessionsTable" at bounding box center [687, 301] width 160 height 18
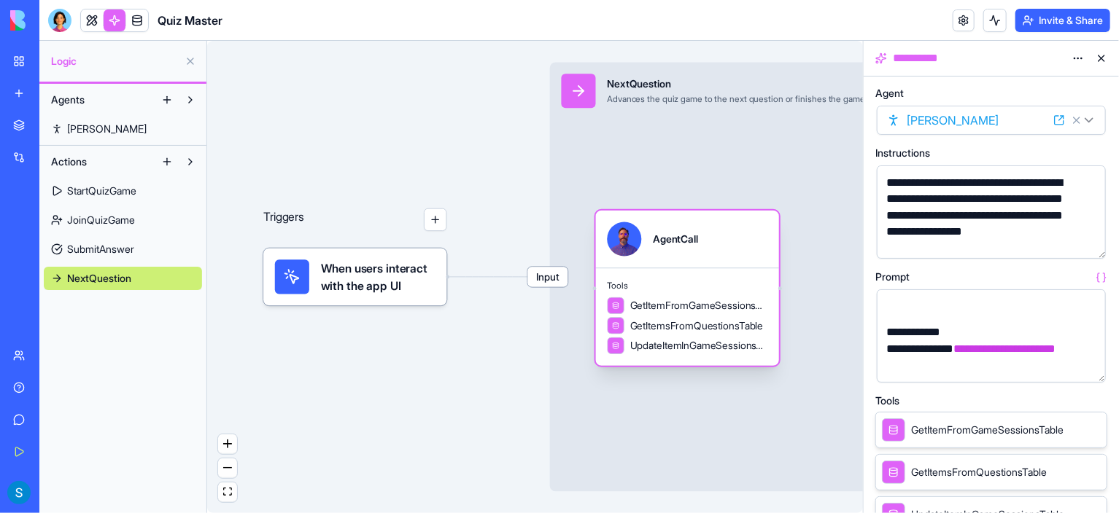
drag, startPoint x: 647, startPoint y: 287, endPoint x: 641, endPoint y: 294, distance: 8.8
click at [641, 294] on div "Tools GetItemFromGameSessionsTable GetItemsFromQuestionsTable UpdateItemInGameS…" at bounding box center [687, 317] width 183 height 98
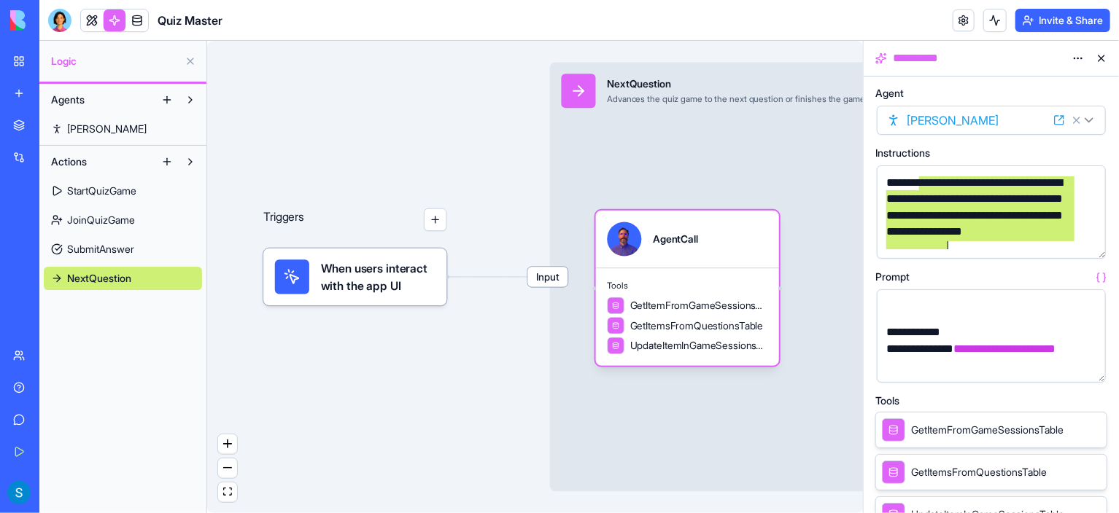
scroll to position [7, 0]
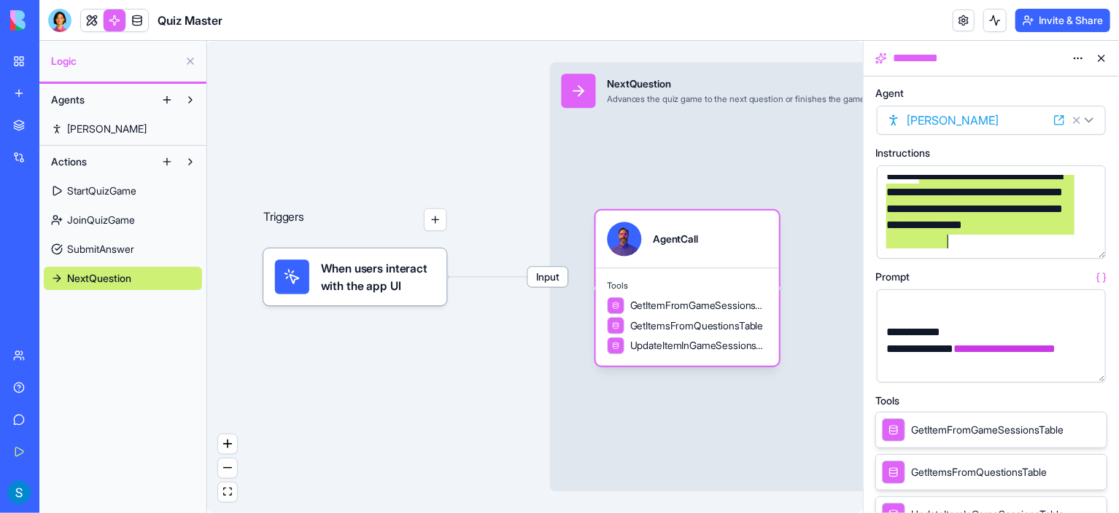
drag, startPoint x: 917, startPoint y: 187, endPoint x: 977, endPoint y: 242, distance: 81.6
click at [982, 243] on div "**********" at bounding box center [979, 209] width 194 height 82
click at [743, 187] on div "Input NextQuestion Advances the quiz game to the next question or finishes the …" at bounding box center [812, 277] width 524 height 430
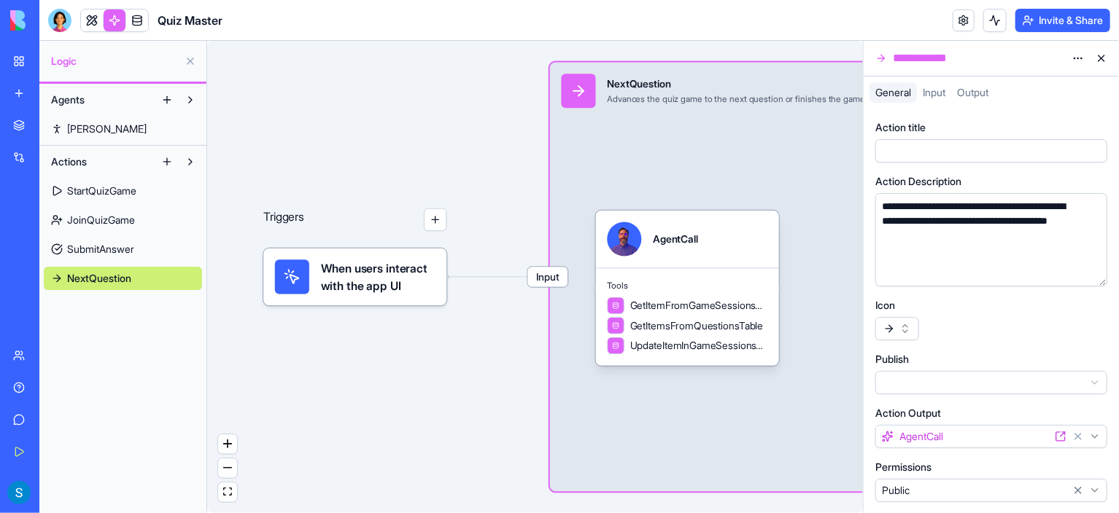
click at [1099, 58] on button at bounding box center [1100, 58] width 23 height 23
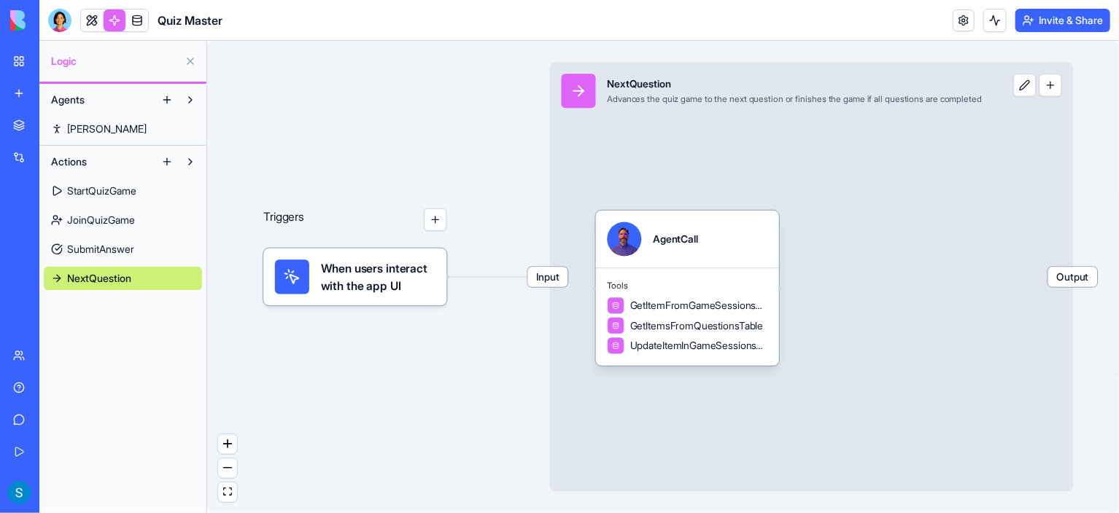
click at [117, 127] on link "[PERSON_NAME]" at bounding box center [123, 128] width 158 height 23
